Goal: Find specific fact

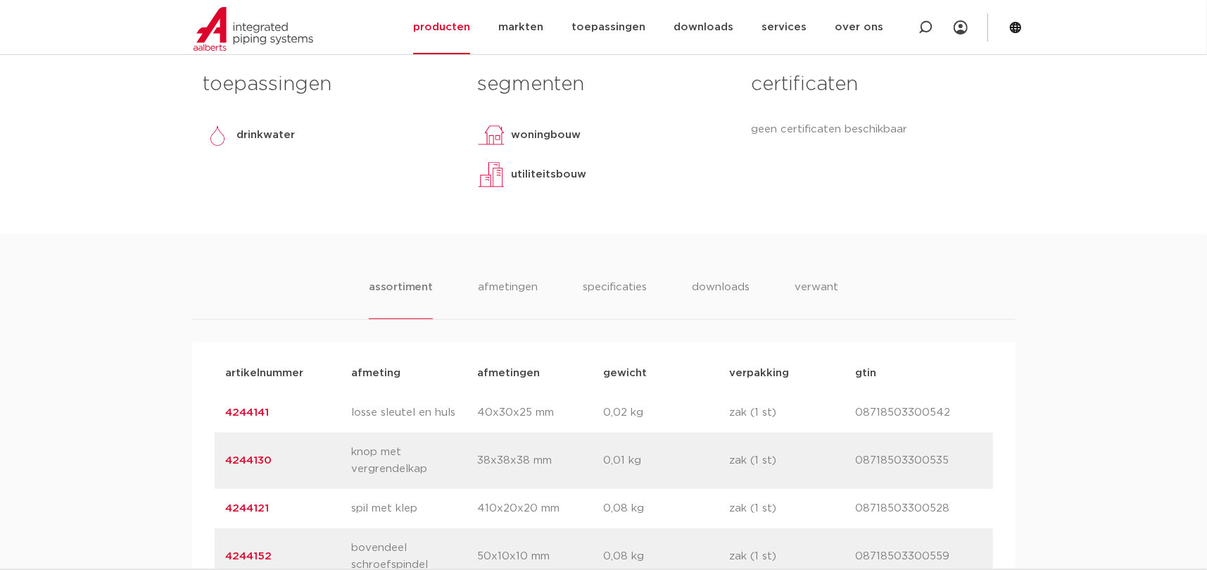
scroll to position [845, 0]
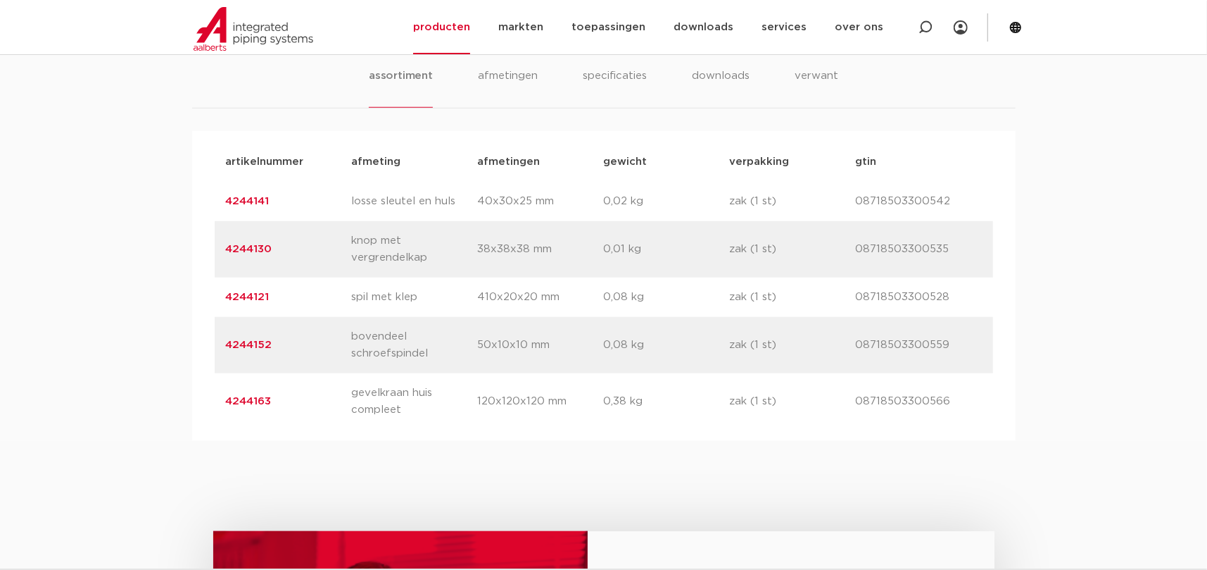
drag, startPoint x: 282, startPoint y: 246, endPoint x: 220, endPoint y: 246, distance: 61.3
click at [220, 246] on div "artikelnummer 4244130 afmeting knop met vergrendelkap [GEOGRAPHIC_DATA] 38x38x3…" at bounding box center [604, 249] width 779 height 56
copy link "4244130"
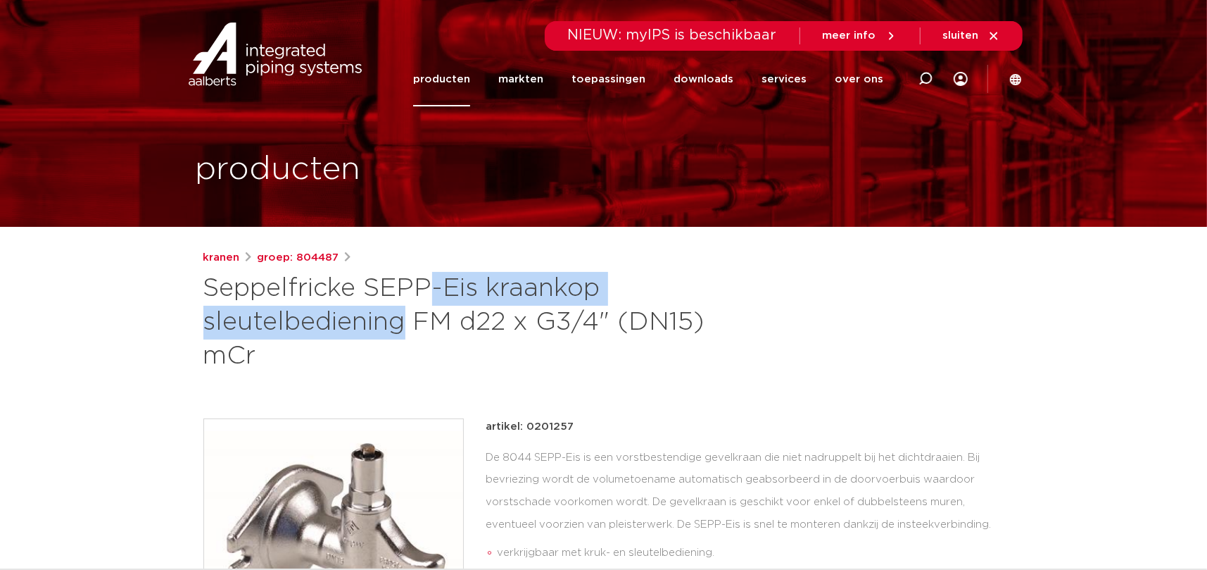
drag, startPoint x: 603, startPoint y: 287, endPoint x: 208, endPoint y: 283, distance: 395.7
click at [208, 283] on h1 "Seppelfricke SEPP-Eis kraankop sleutelbediening FM d22 x G3/4" (DN15) mCr" at bounding box center [467, 322] width 529 height 101
copy h1 "Seppelfricke SEPP-Eis kraankop"
